Goal: Find specific page/section: Find specific page/section

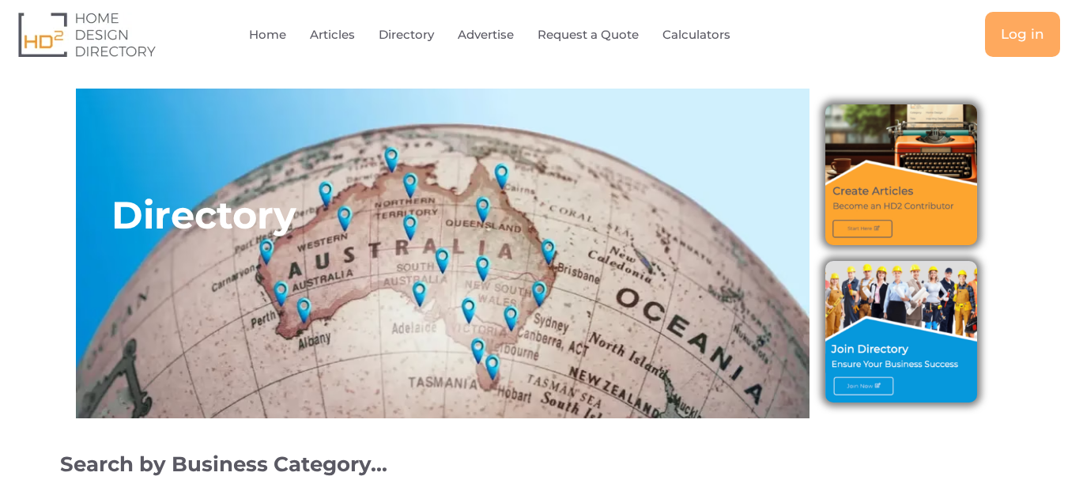
select select "694"
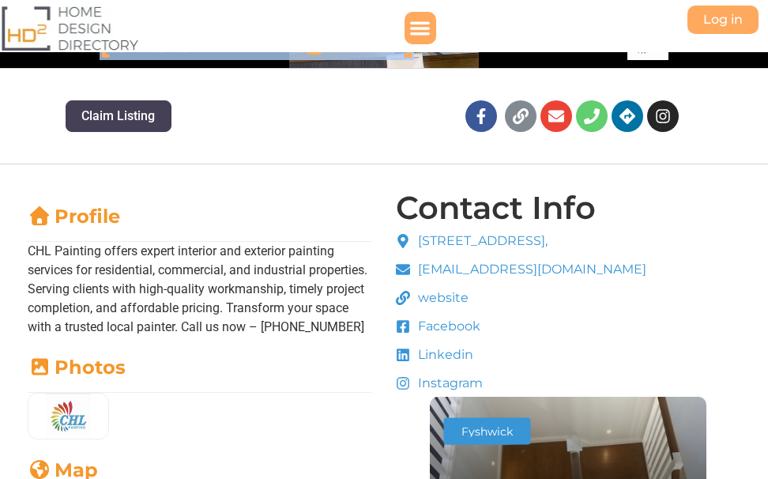
scroll to position [79, 0]
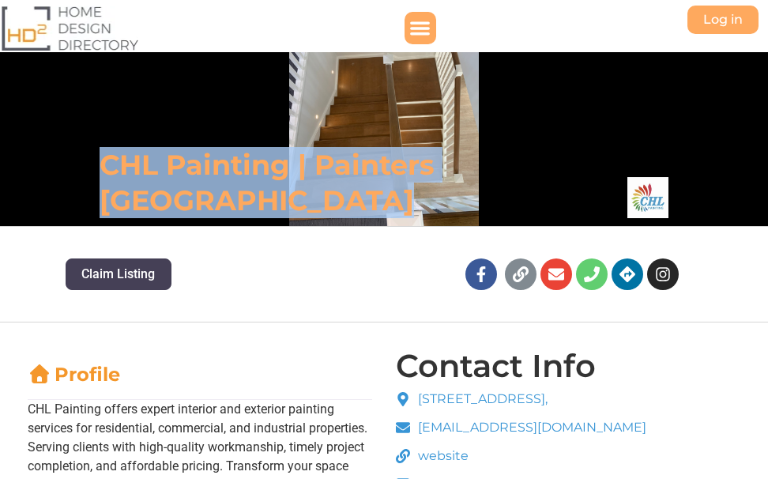
click at [236, 204] on h6 "CHL Painting | Painters [GEOGRAPHIC_DATA]" at bounding box center [298, 182] width 397 height 71
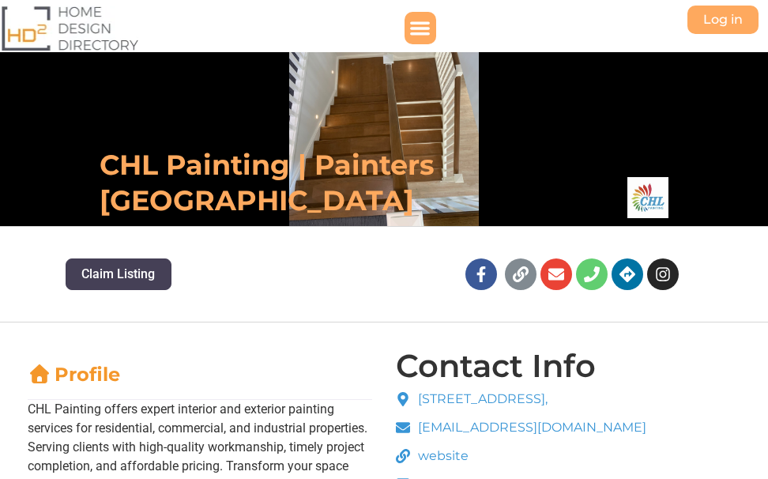
click at [240, 201] on h6 "CHL Painting | Painters [GEOGRAPHIC_DATA]" at bounding box center [298, 182] width 397 height 71
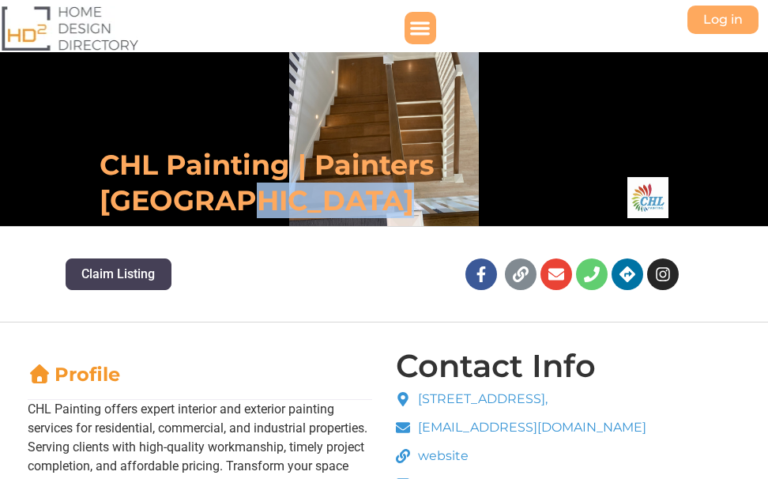
click at [240, 201] on h6 "CHL Painting | Painters [GEOGRAPHIC_DATA]" at bounding box center [298, 182] width 397 height 71
click at [228, 198] on h6 "CHL Painting | Painters [GEOGRAPHIC_DATA]" at bounding box center [298, 182] width 397 height 71
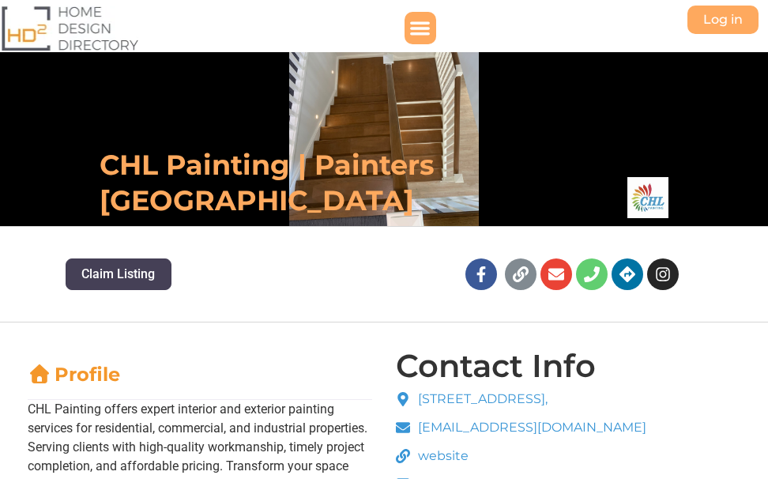
click at [200, 200] on h6 "CHL Painting | Painters [GEOGRAPHIC_DATA]" at bounding box center [298, 182] width 397 height 71
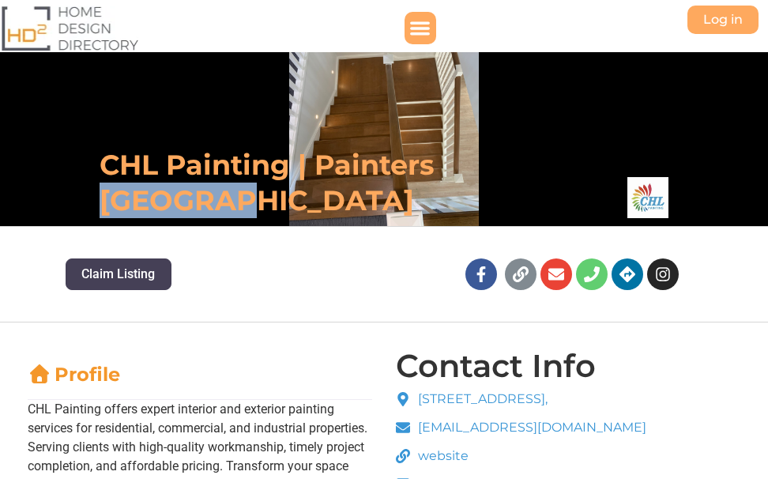
click at [200, 200] on h6 "CHL Painting | Painters [GEOGRAPHIC_DATA]" at bounding box center [298, 182] width 397 height 71
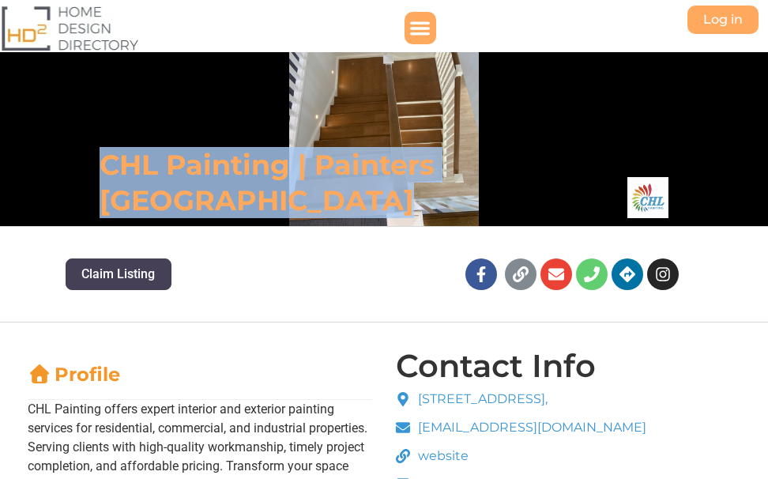
click at [200, 200] on h6 "CHL Painting | Painters [GEOGRAPHIC_DATA]" at bounding box center [298, 182] width 397 height 71
copy h6 "CHL Painting | Painters [GEOGRAPHIC_DATA]"
click at [257, 207] on h6 "CHL Painting | Painters [GEOGRAPHIC_DATA]" at bounding box center [298, 182] width 397 height 71
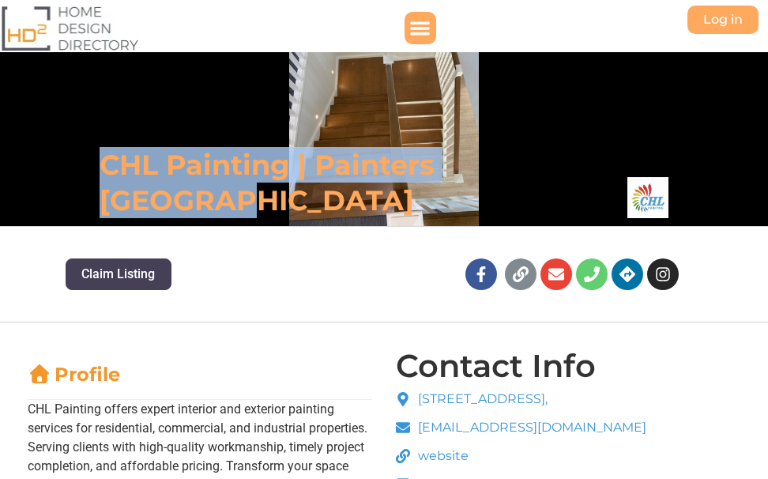
drag, startPoint x: 245, startPoint y: 202, endPoint x: 77, endPoint y: 170, distance: 170.5
click at [77, 170] on div "CHL Painting | Painters [GEOGRAPHIC_DATA]" at bounding box center [384, 99] width 768 height 253
copy h6 "CHL Painting | Painters [GEOGRAPHIC_DATA]"
